Goal: Task Accomplishment & Management: Use online tool/utility

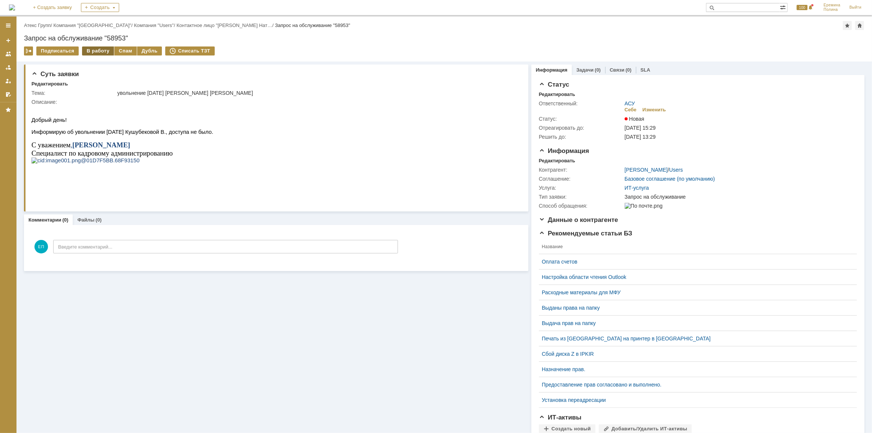
drag, startPoint x: 105, startPoint y: 48, endPoint x: 105, endPoint y: 52, distance: 4.1
click at [104, 48] on div "В работу" at bounding box center [98, 50] width 32 height 9
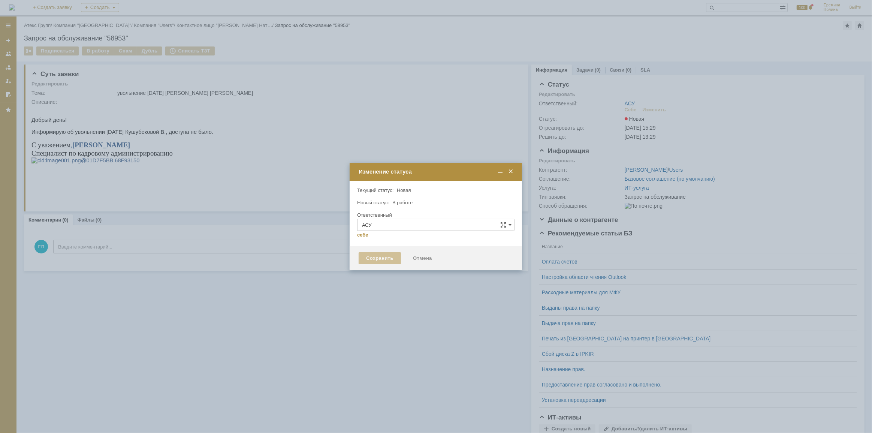
type input "[PERSON_NAME]"
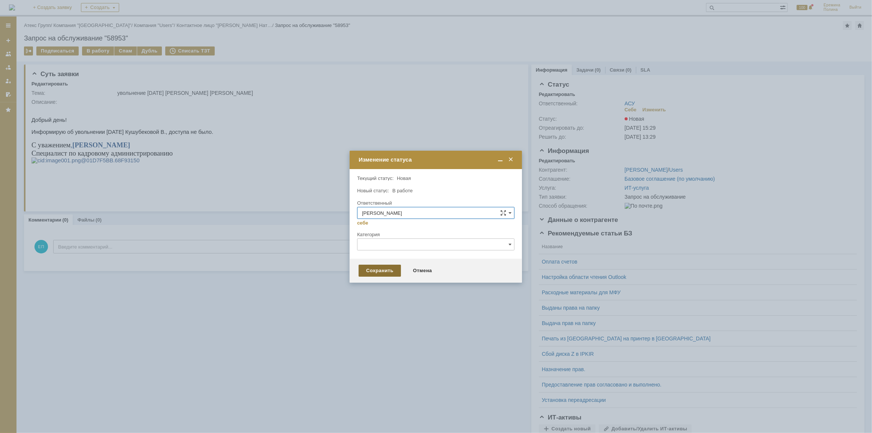
click at [374, 272] on div "Сохранить" at bounding box center [380, 271] width 42 height 12
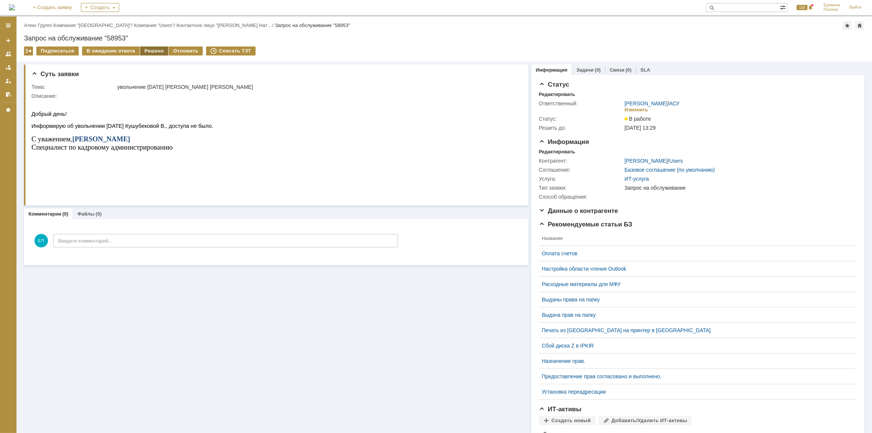
click at [150, 49] on div "Решено" at bounding box center [154, 50] width 28 height 9
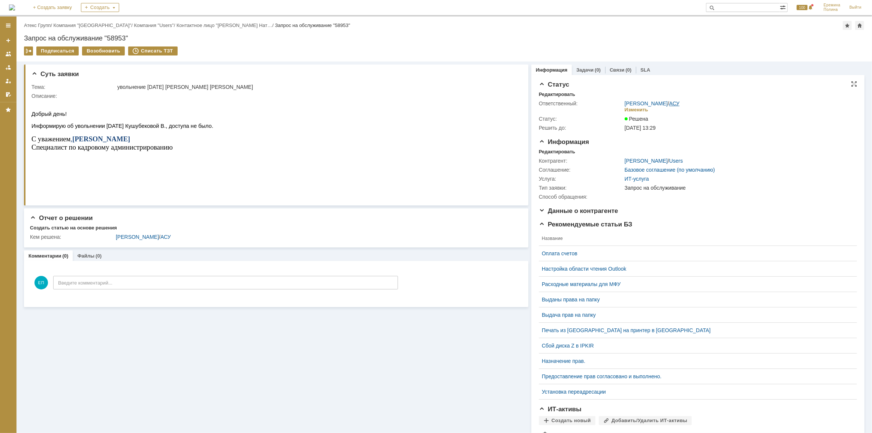
click at [669, 105] on link "АСУ" at bounding box center [674, 103] width 10 height 6
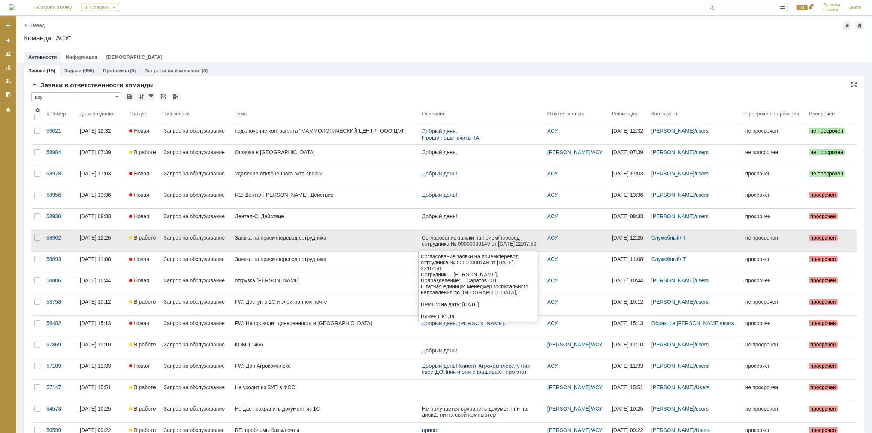
click at [433, 244] on div "Согласование заявки на прием/перевод сотрудника № 00000000149 от [DATE] 22:07:5…" at bounding box center [482, 273] width 120 height 78
click at [396, 242] on link "Заявка на прием/перевод сотрудника" at bounding box center [325, 240] width 187 height 21
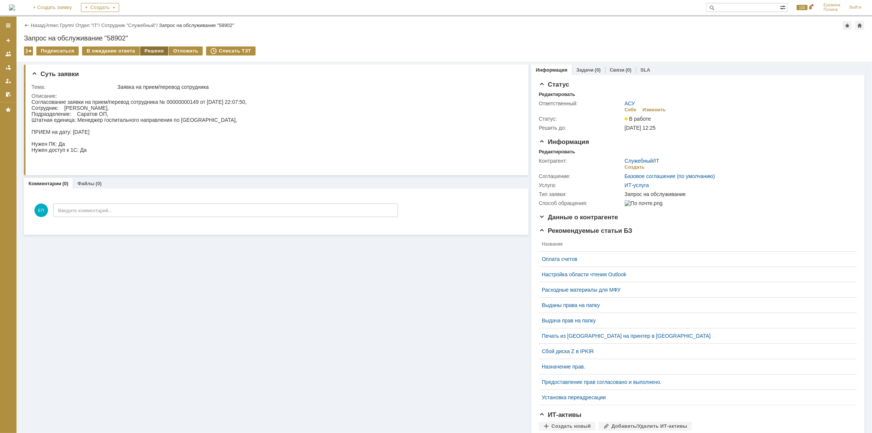
click at [153, 51] on div "Решено" at bounding box center [154, 50] width 28 height 9
